Goal: Information Seeking & Learning: Check status

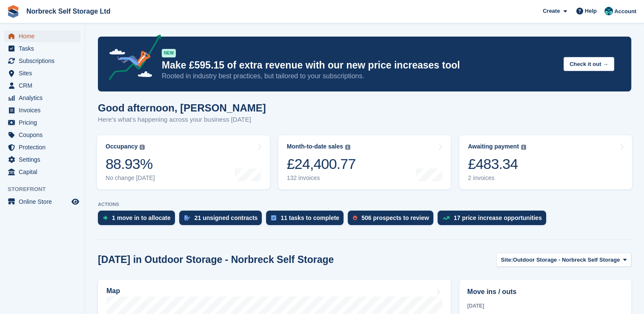
click at [24, 36] on span "Home" at bounding box center [44, 36] width 51 height 12
click at [24, 74] on span "Sites" at bounding box center [44, 73] width 51 height 12
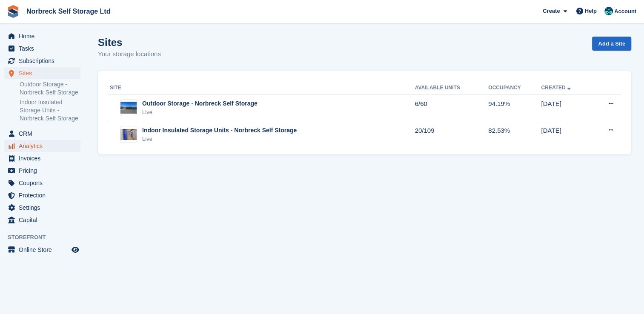
click at [23, 146] on span "Analytics" at bounding box center [44, 146] width 51 height 12
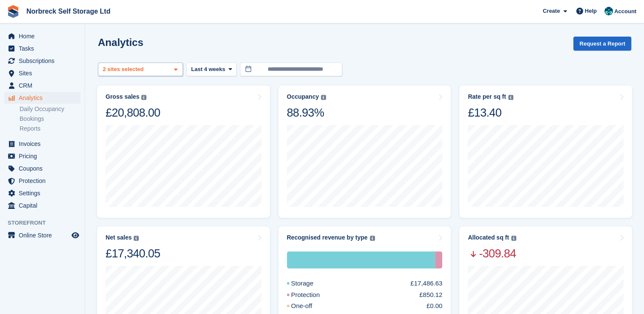
click at [176, 71] on icon at bounding box center [175, 70] width 3 height 6
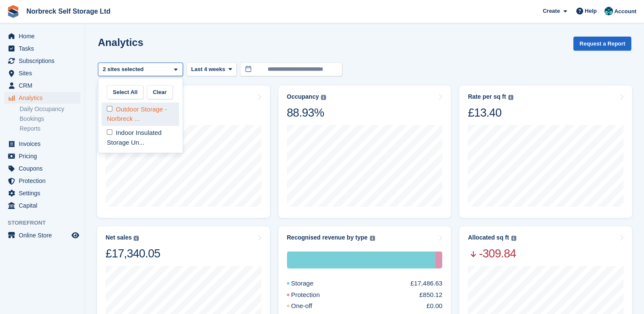
click at [145, 119] on div "Outdoor Storage - Norbreck ..." at bounding box center [141, 114] width 78 height 23
select select "****"
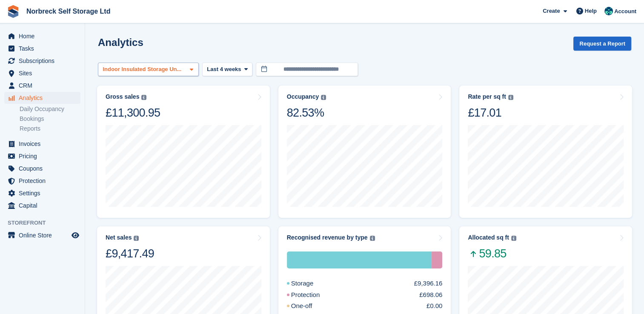
click at [190, 71] on span at bounding box center [191, 69] width 7 height 7
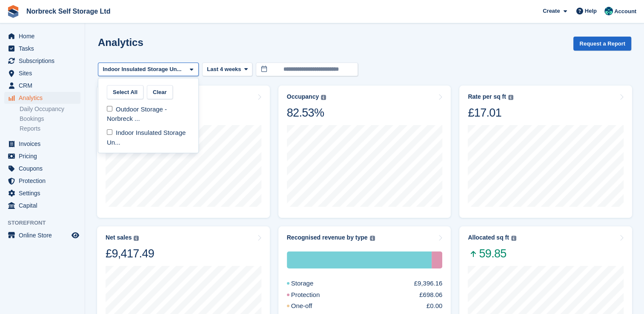
click at [190, 71] on span at bounding box center [191, 69] width 7 height 7
click at [158, 110] on div "Outdoor Storage - Norbreck ..." at bounding box center [148, 114] width 93 height 23
select select "****"
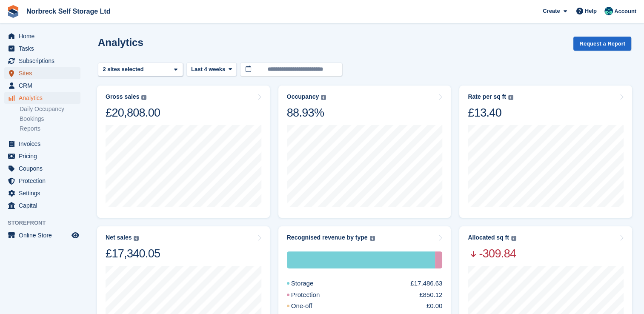
click at [27, 72] on span "Sites" at bounding box center [44, 73] width 51 height 12
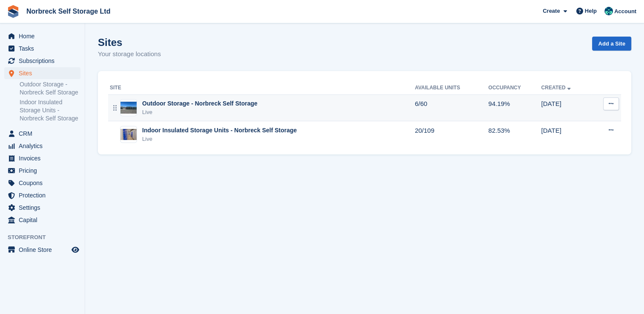
click at [207, 102] on div "Outdoor Storage - Norbreck Self Storage" at bounding box center [199, 103] width 115 height 9
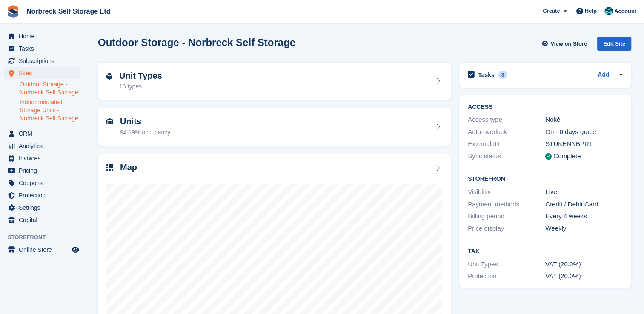
click at [47, 111] on link "Indoor Insulated Storage Units - Norbreck Self Storage" at bounding box center [50, 110] width 61 height 24
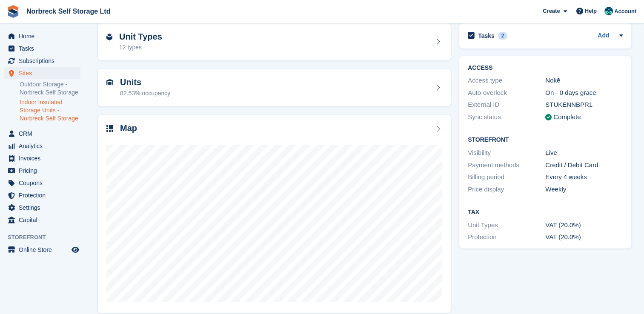
scroll to position [49, 0]
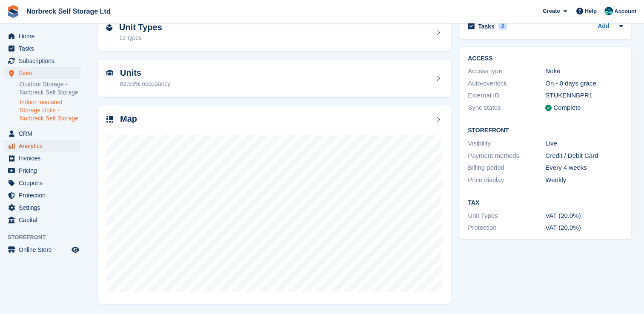
click at [39, 147] on span "Analytics" at bounding box center [44, 146] width 51 height 12
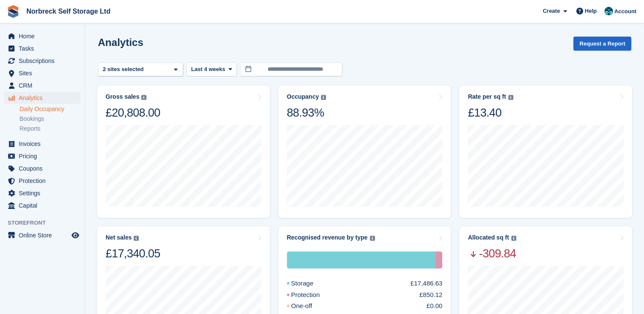
click at [60, 107] on link "Daily Occupancy" at bounding box center [50, 109] width 61 height 8
